Goal: Communication & Community: Answer question/provide support

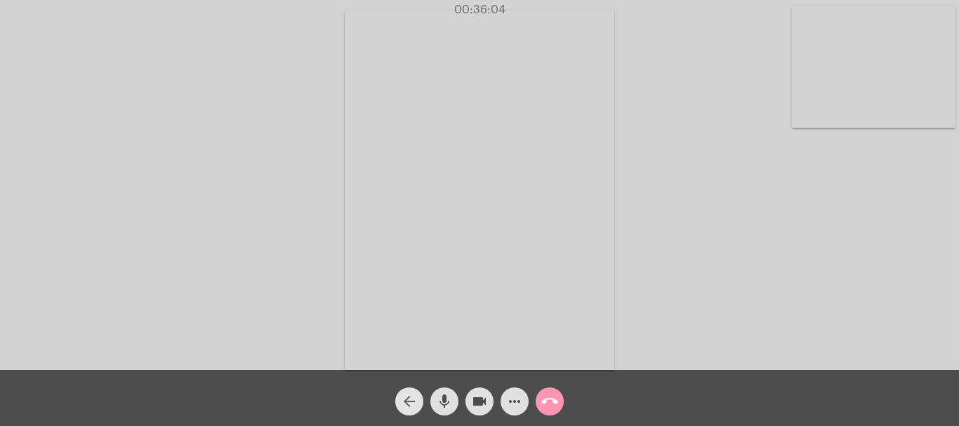
click at [411, 393] on mat-icon "arrow_back" at bounding box center [409, 401] width 17 height 17
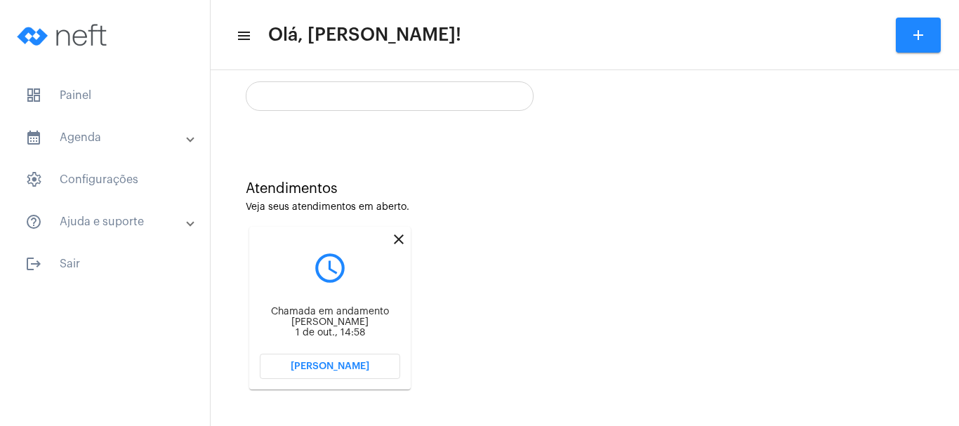
scroll to position [279, 0]
click at [403, 239] on mat-icon "close" at bounding box center [398, 237] width 17 height 17
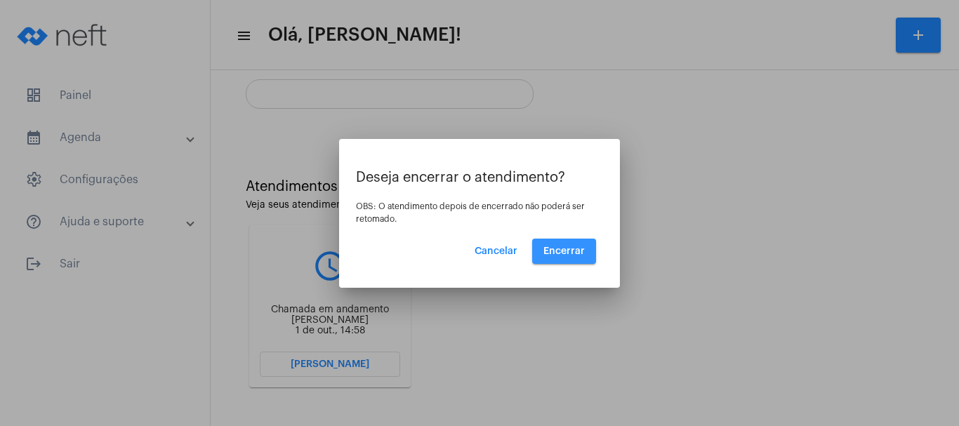
click at [571, 246] on span "Encerrar" at bounding box center [563, 251] width 41 height 10
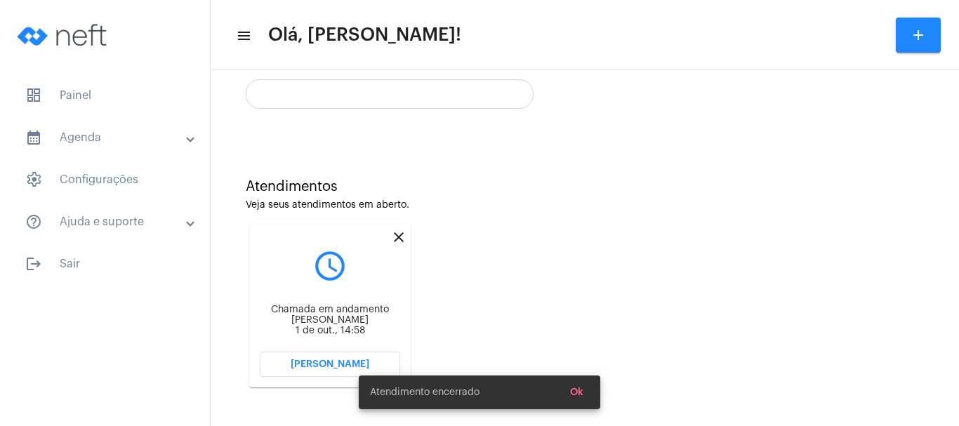
scroll to position [98, 0]
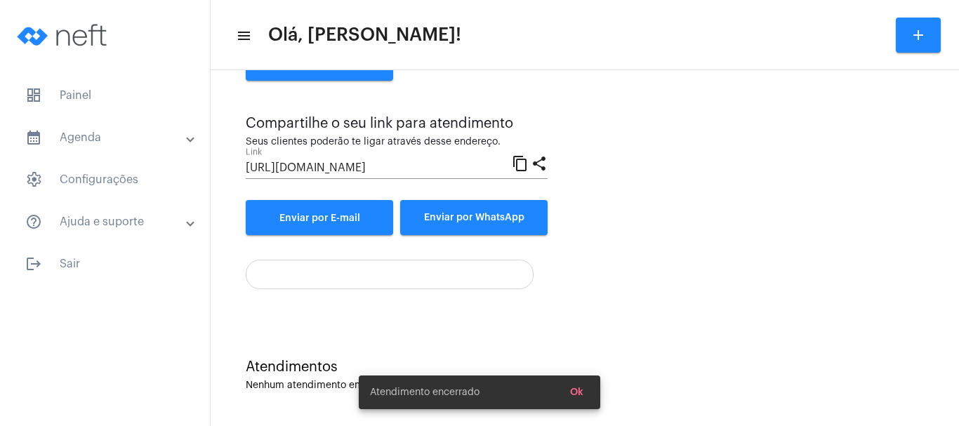
drag, startPoint x: 907, startPoint y: 232, endPoint x: 934, endPoint y: 361, distance: 131.2
click at [934, 361] on div "Atendimento Instantâneo Entre e convide um cliente para uma chamada instantânea…" at bounding box center [585, 199] width 734 height 440
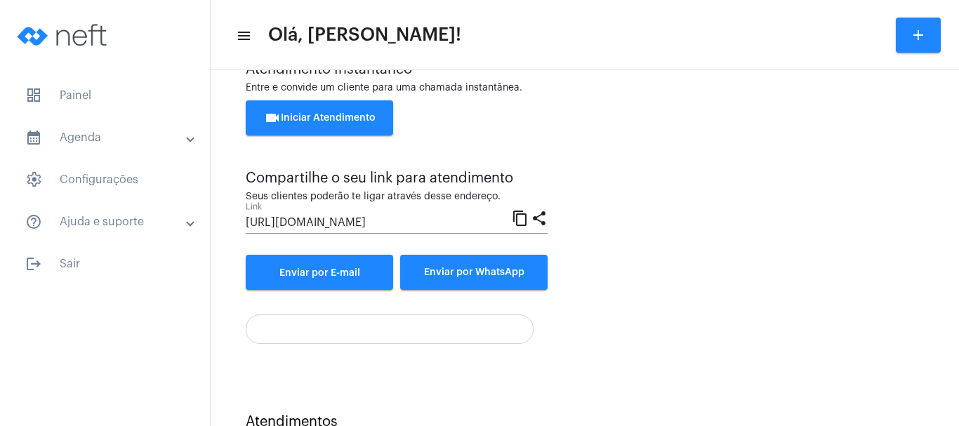
scroll to position [0, 0]
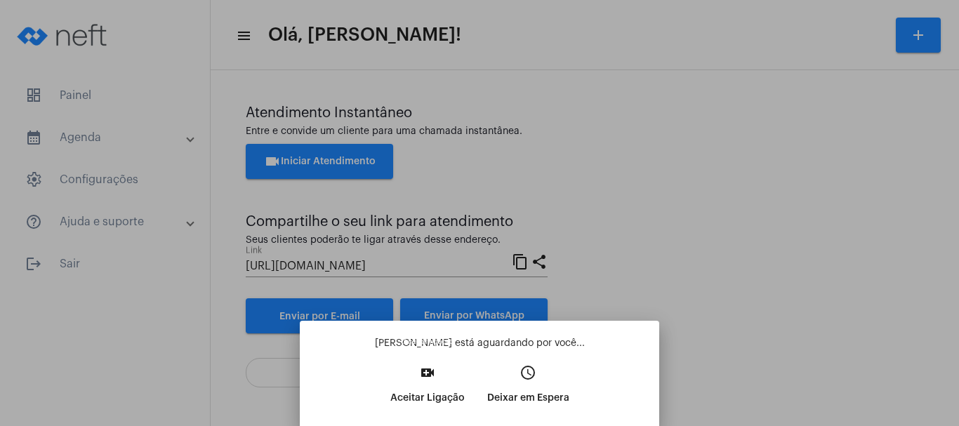
click at [423, 371] on mat-icon "video_call" at bounding box center [427, 372] width 17 height 17
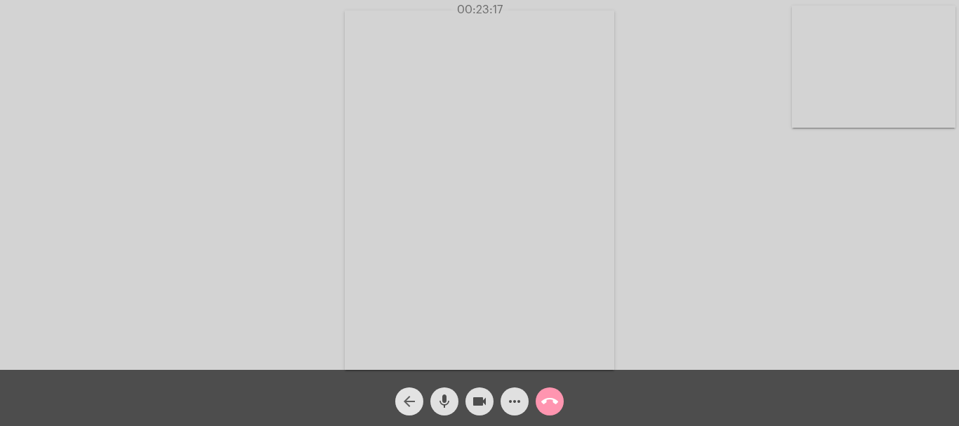
click at [411, 396] on mat-icon "arrow_back" at bounding box center [409, 401] width 17 height 17
